Goal: Check status: Check status

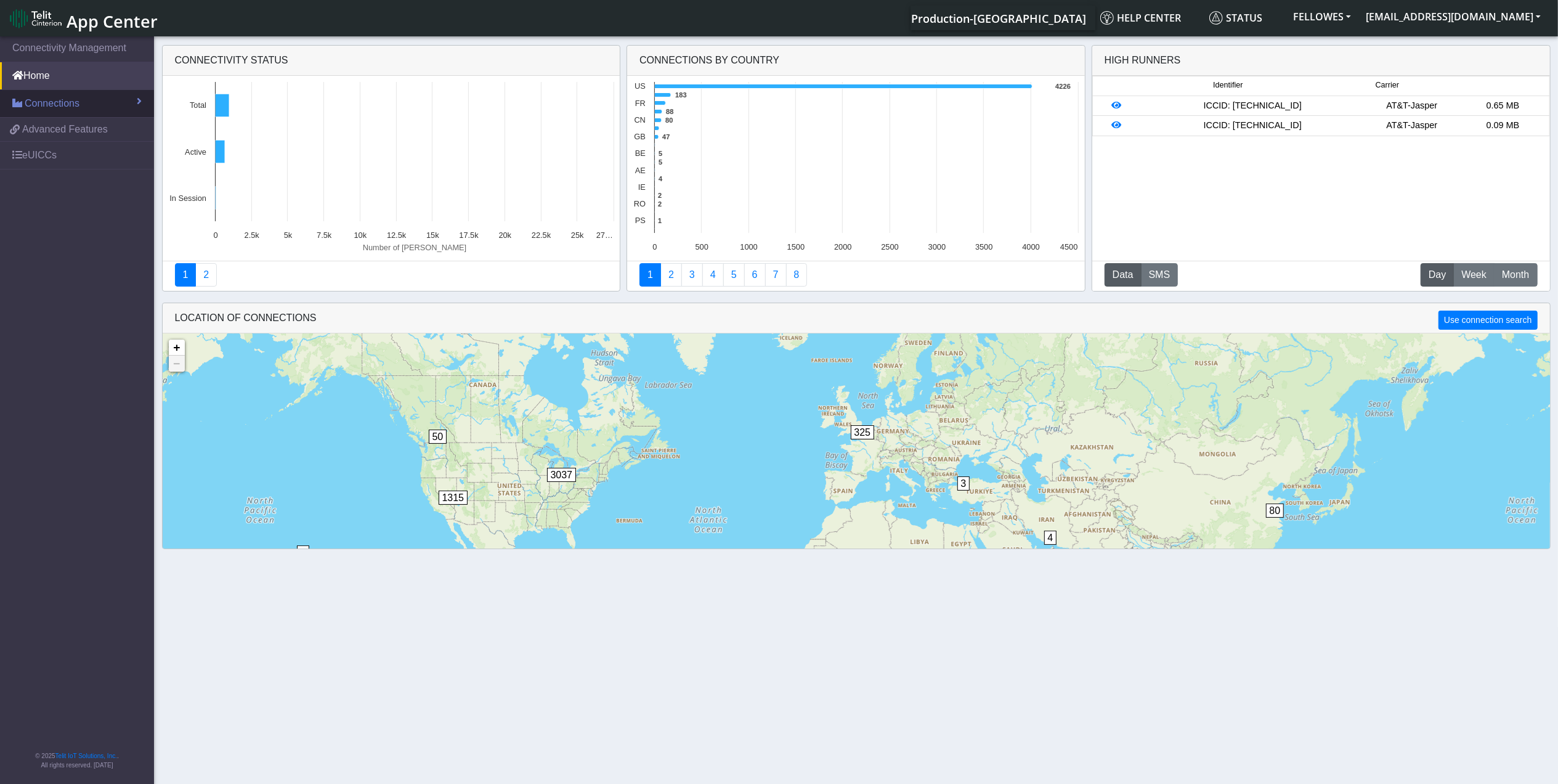
click at [67, 101] on span "Connections" at bounding box center [52, 103] width 55 height 15
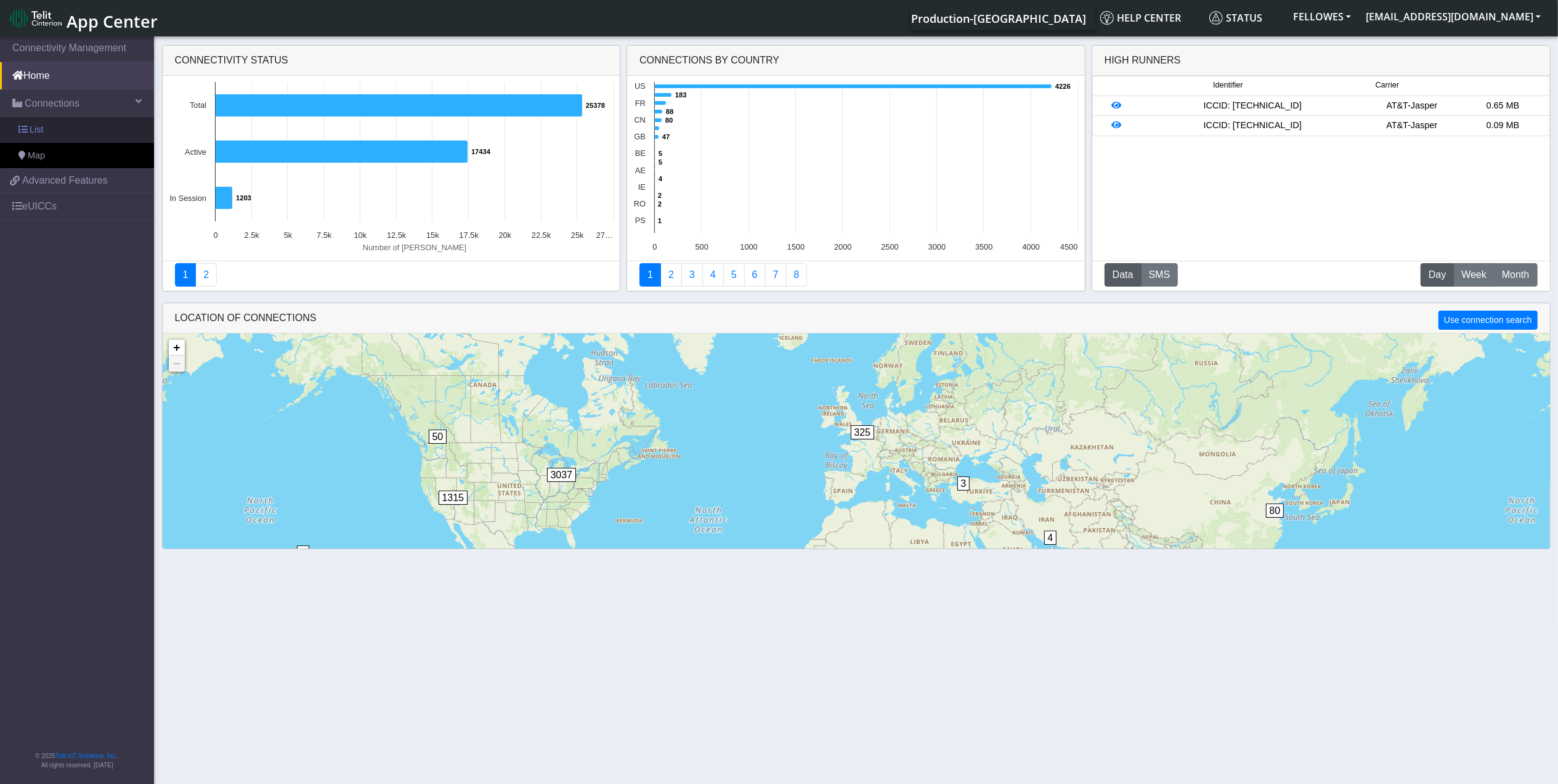
click at [84, 134] on link "List" at bounding box center [77, 130] width 154 height 26
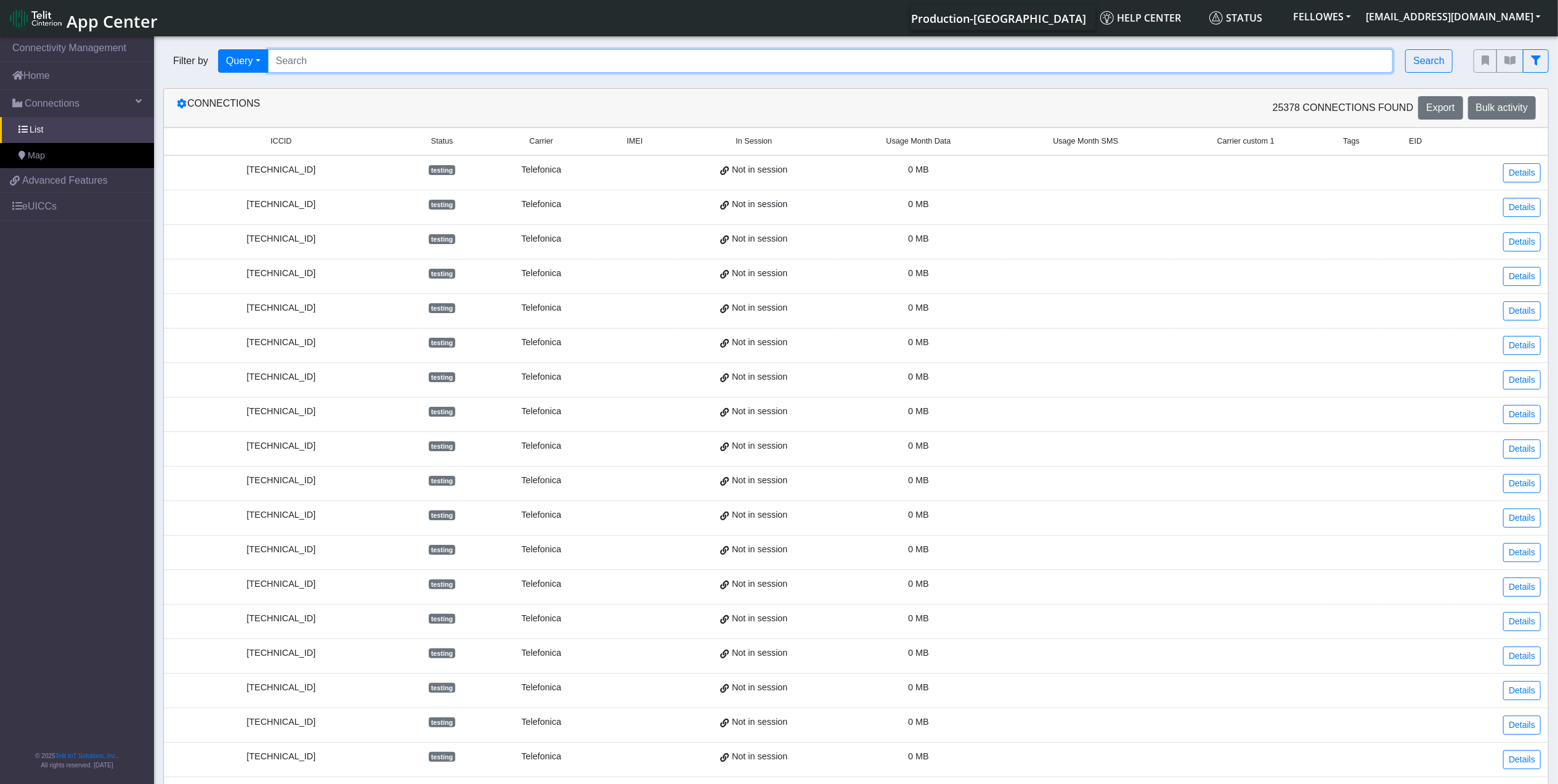
click at [462, 55] on input "Search..." at bounding box center [831, 60] width 1126 height 23
paste input "353141288042885 353141280791463 353141288018000 353141288023729 353141280791471…"
type input "353141288042885 353141280791463 353141288018000 353141288023729 353141280791471…"
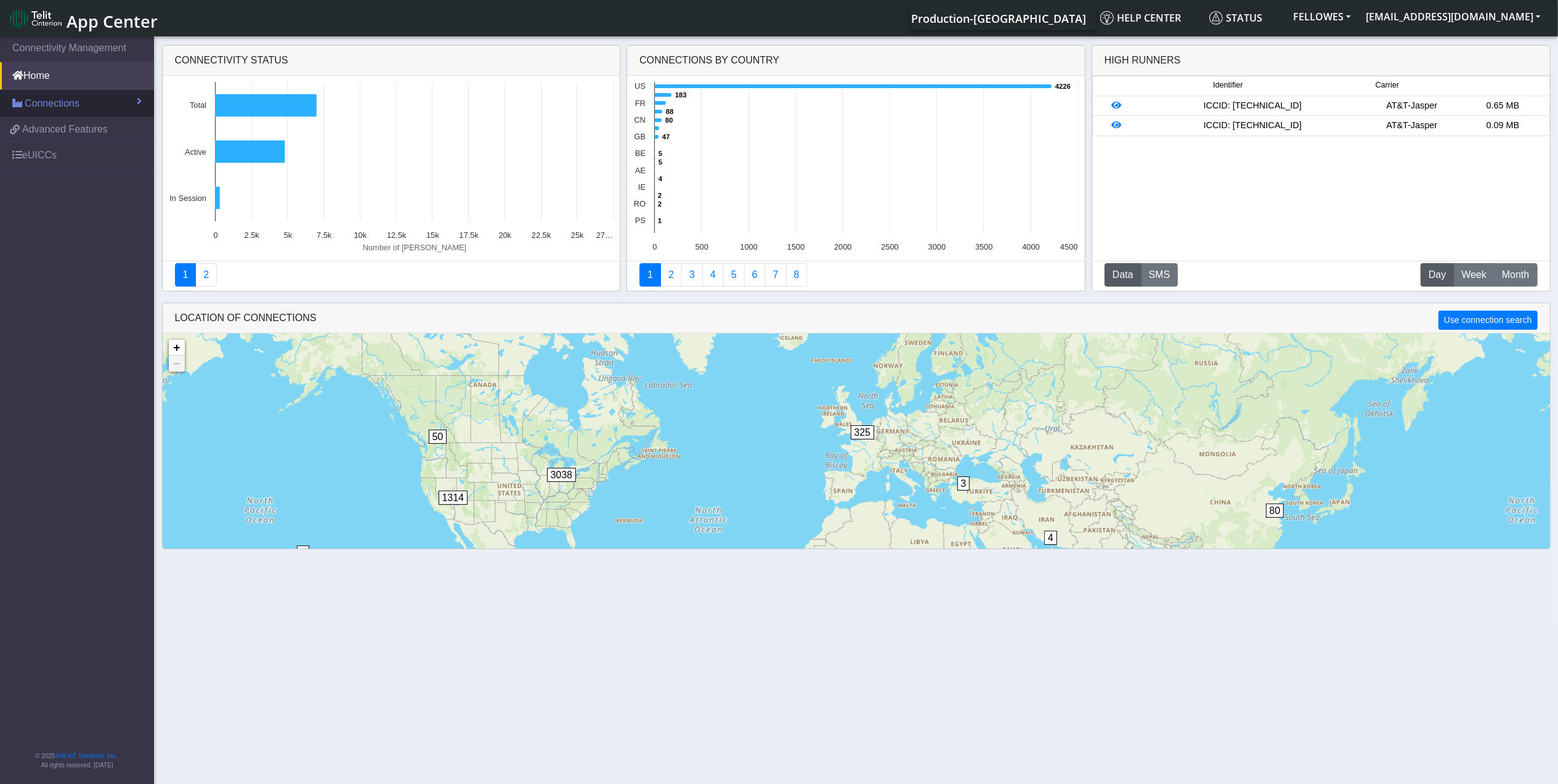
click at [79, 101] on link "Connections" at bounding box center [77, 103] width 154 height 27
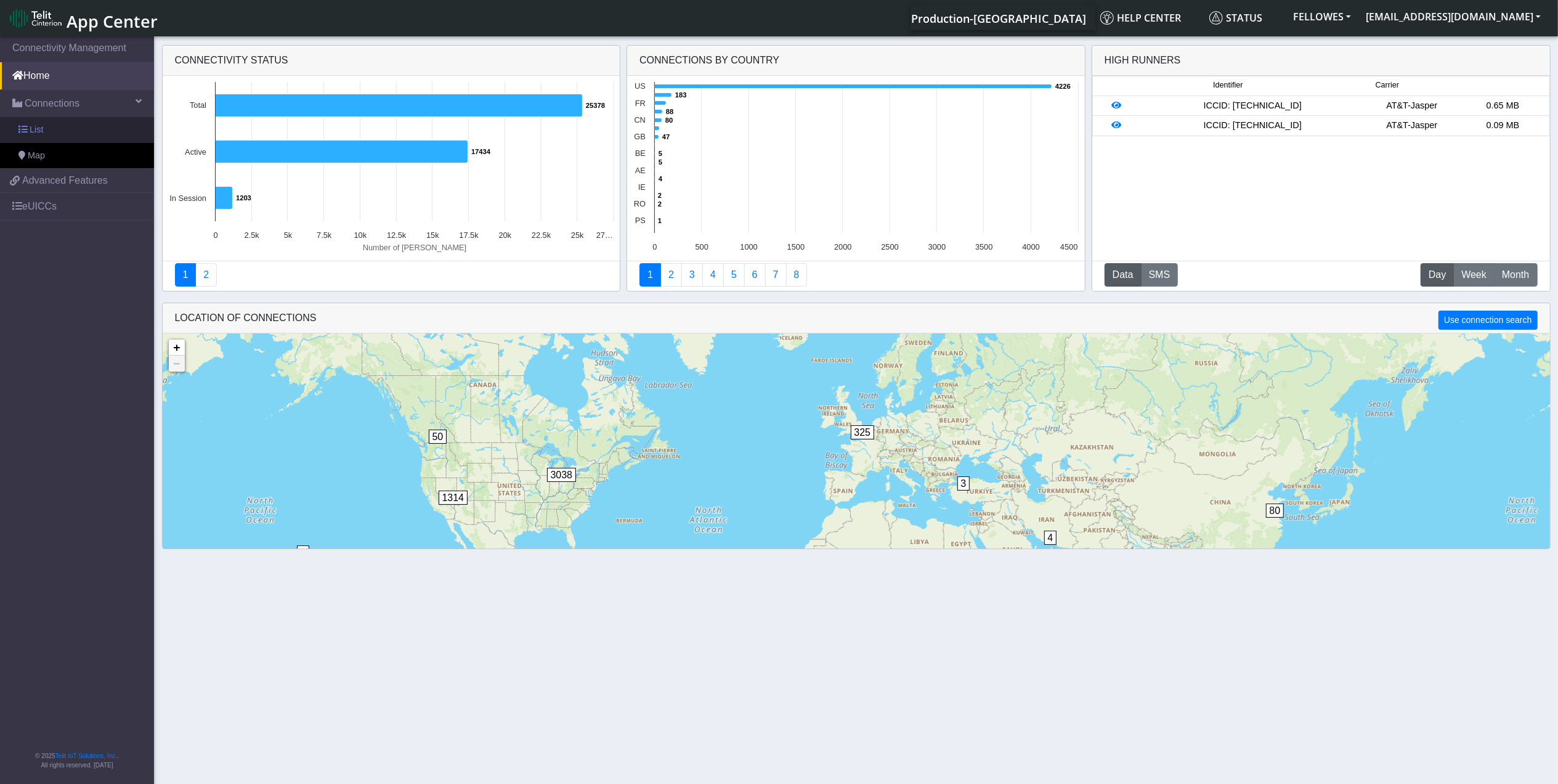
click at [112, 132] on link "List" at bounding box center [77, 130] width 154 height 26
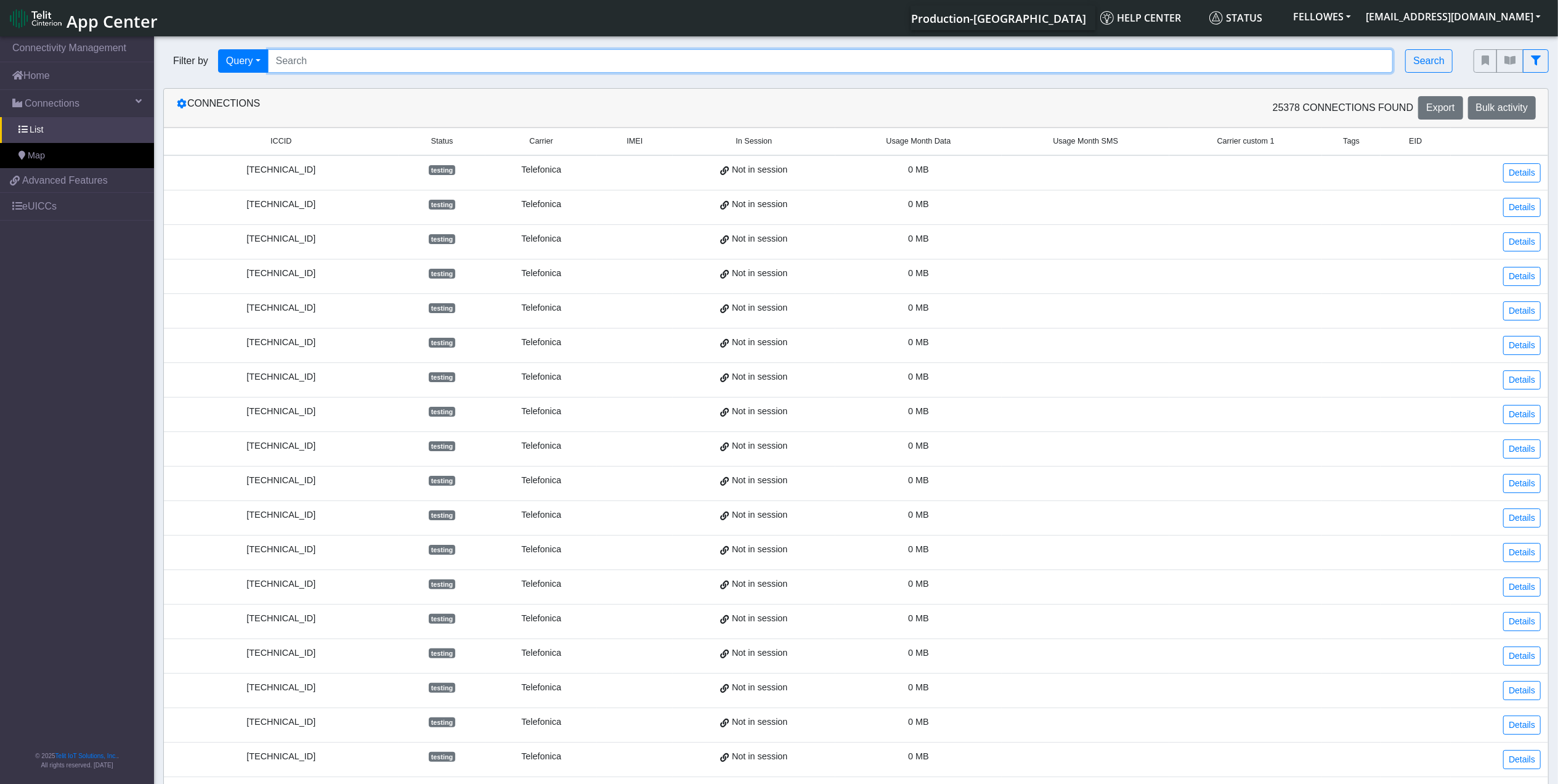
click at [516, 63] on input "Search..." at bounding box center [831, 60] width 1126 height 23
paste input "353141288009637"
type input "353141288009637"
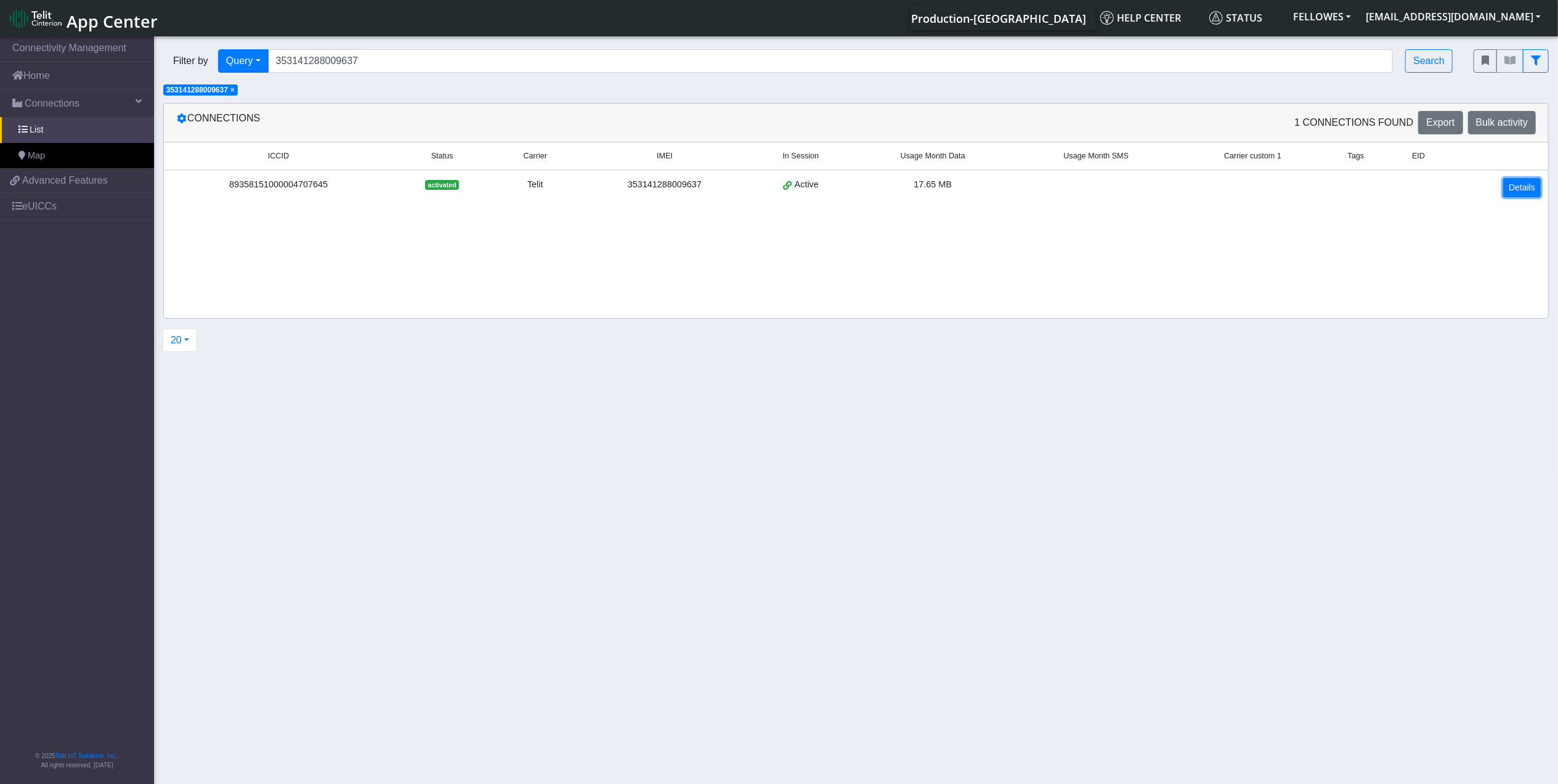
click at [1518, 190] on link "Details" at bounding box center [1522, 187] width 38 height 19
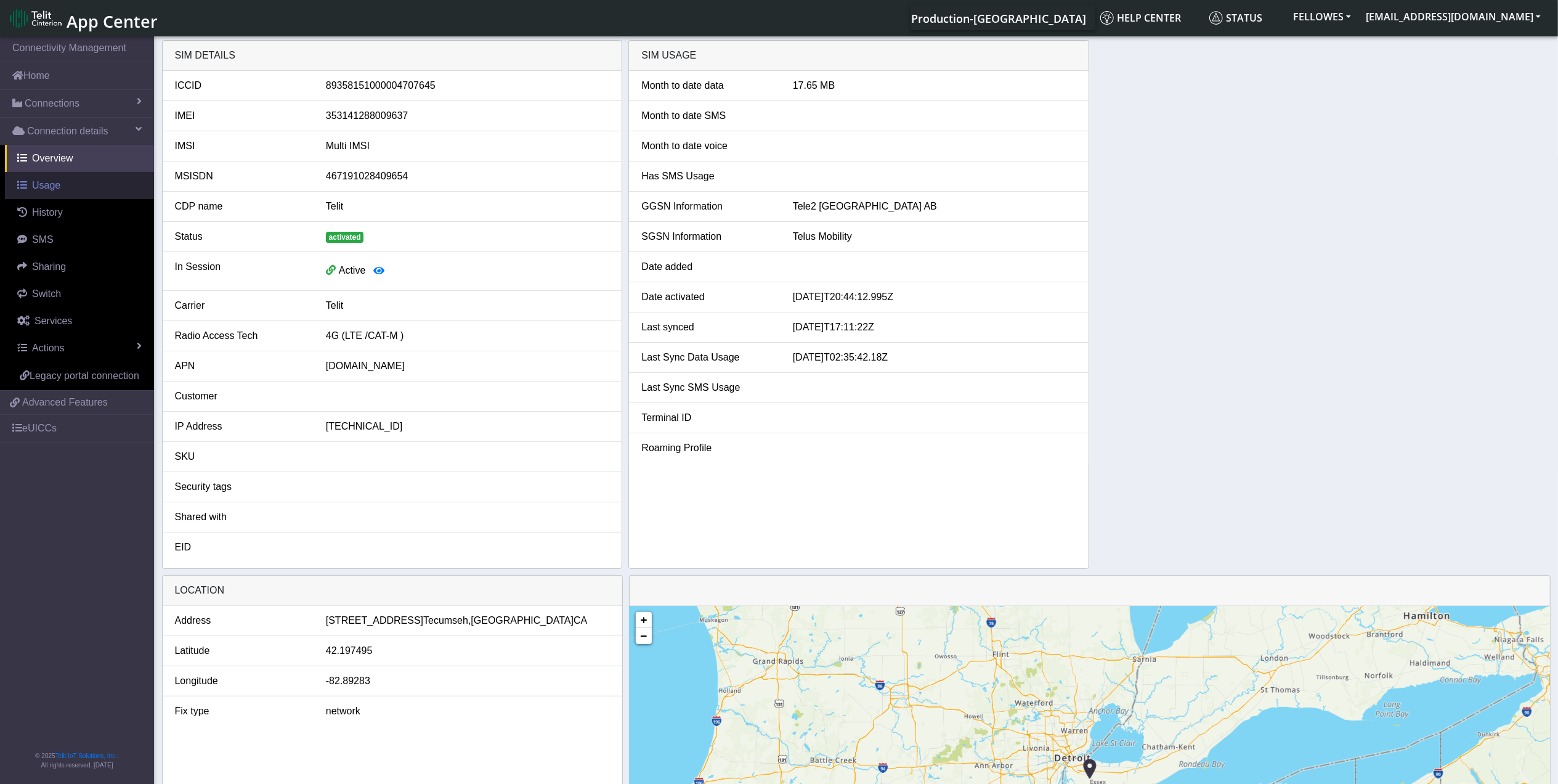
click at [89, 182] on link "Usage" at bounding box center [79, 185] width 149 height 27
